Goal: Task Accomplishment & Management: Use online tool/utility

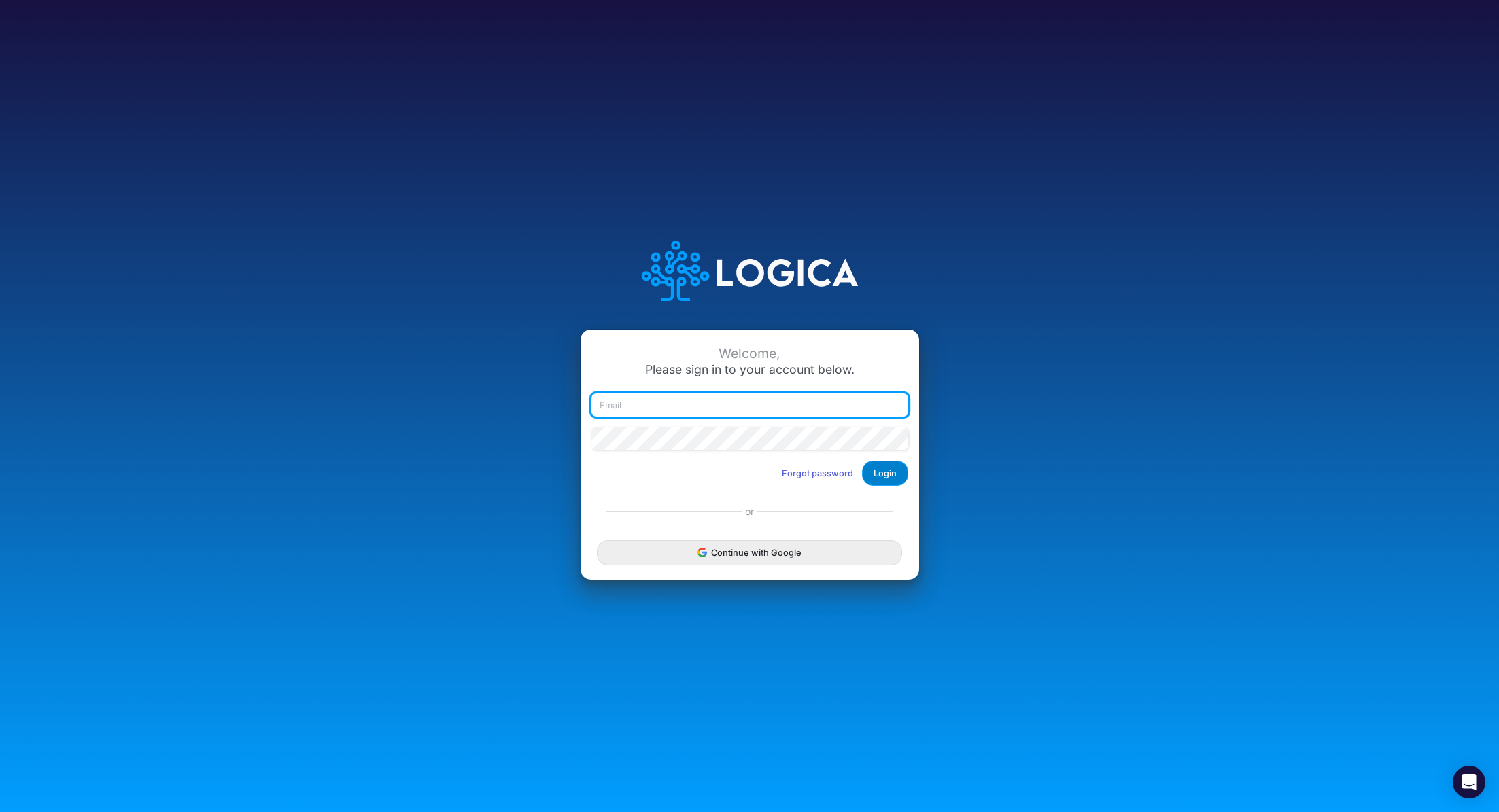
type input "renato.matsumoto@recargapay.com"
click at [886, 475] on button "Login" at bounding box center [884, 474] width 46 height 25
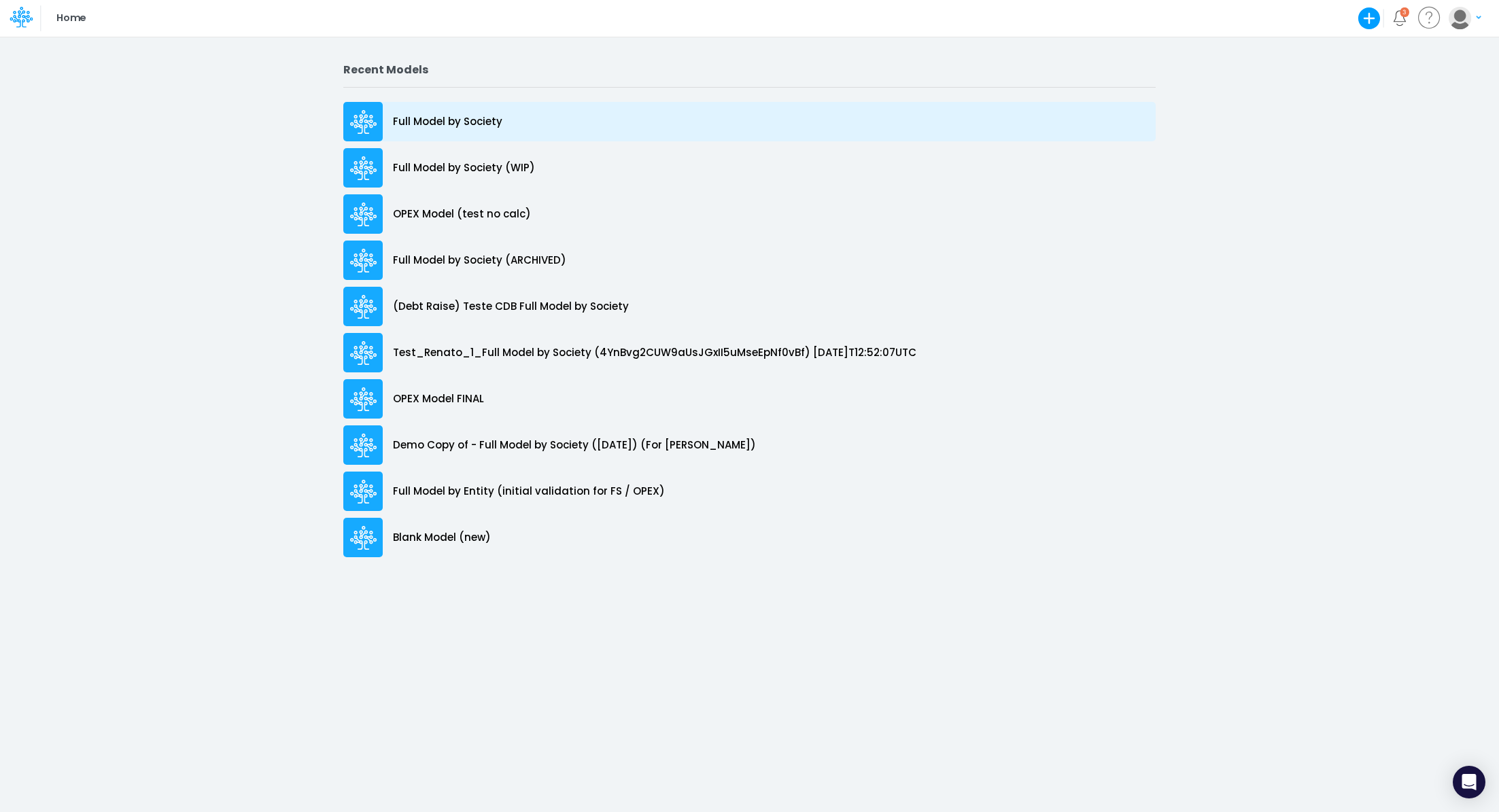
click at [445, 122] on p "Full Model by Society" at bounding box center [448, 122] width 110 height 16
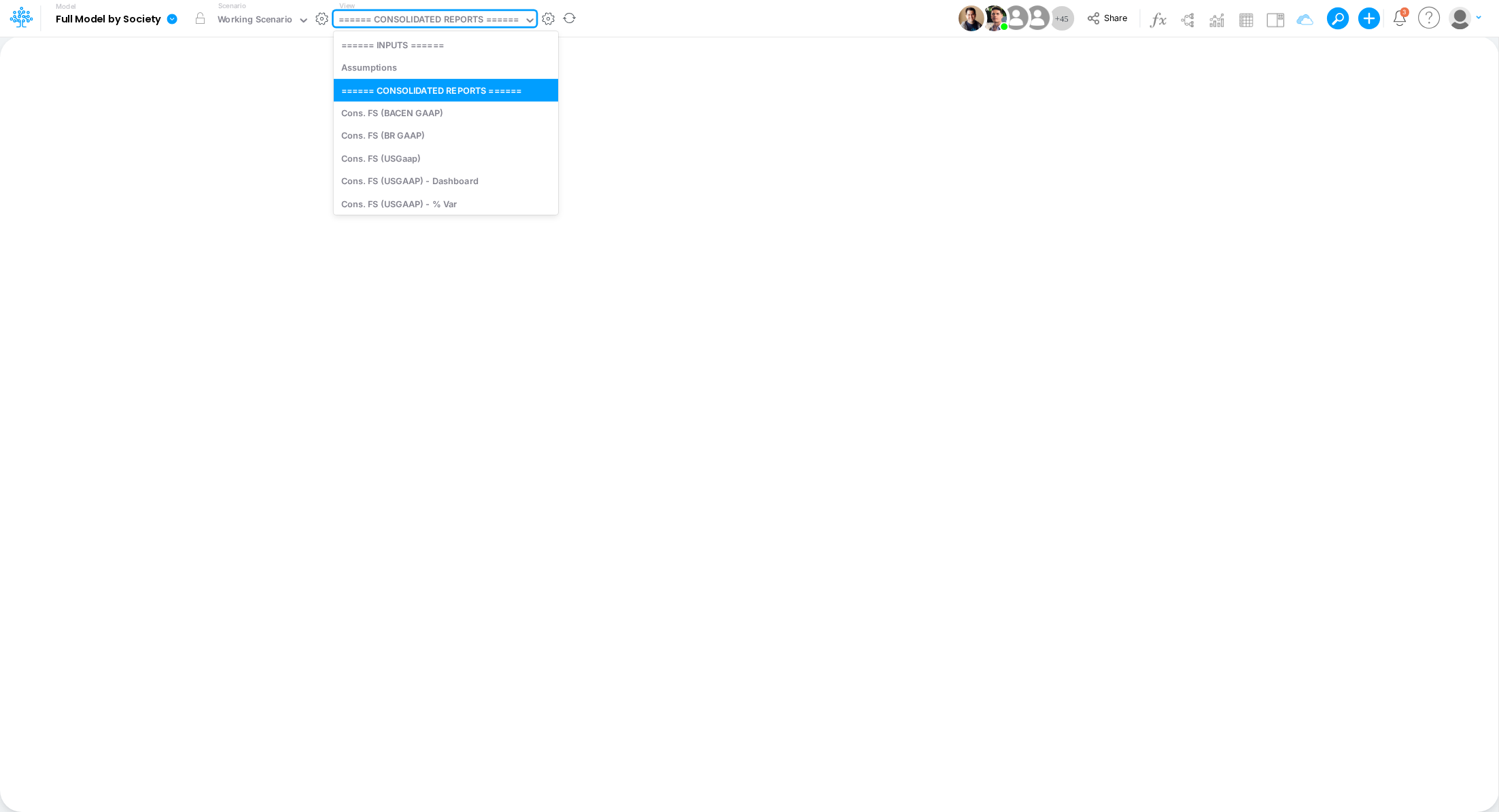
click at [461, 28] on div "====== CONSOLIDATED REPORTS ======" at bounding box center [428, 21] width 181 height 16
click at [426, 151] on div "Cons. FS (USGaap)" at bounding box center [445, 158] width 224 height 23
type input "Consolidated FS - USGAAP"
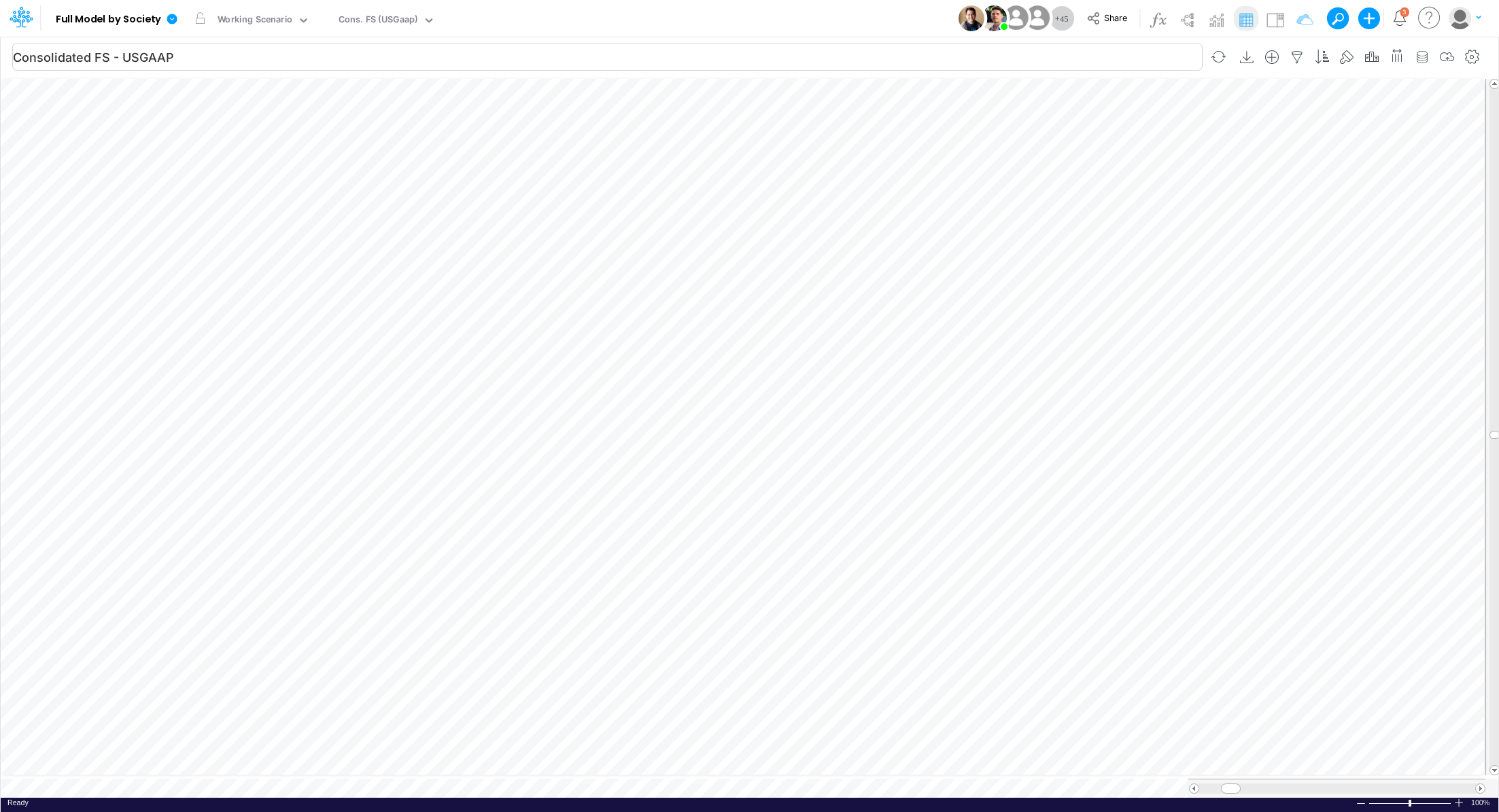
scroll to position [6, 1]
